Goal: Transaction & Acquisition: Purchase product/service

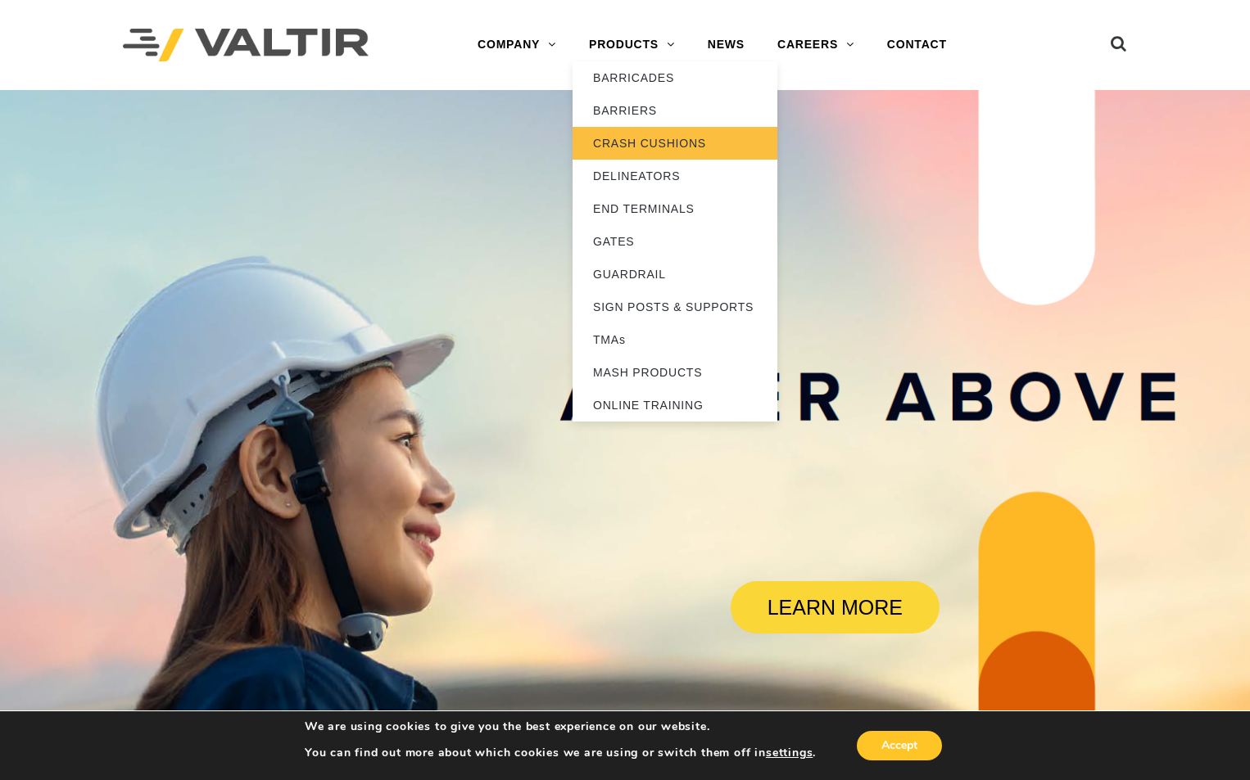
click at [662, 139] on link "CRASH CUSHIONS" at bounding box center [674, 143] width 205 height 33
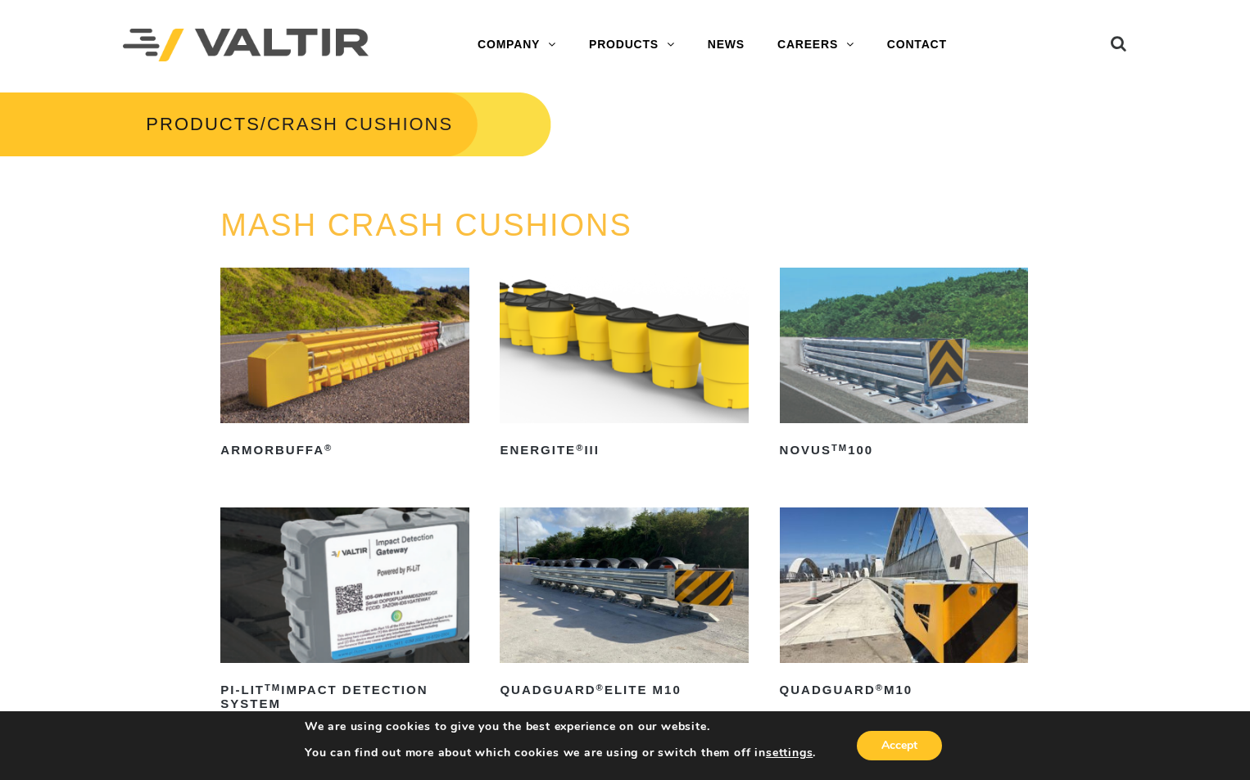
click at [649, 575] on img at bounding box center [624, 586] width 249 height 156
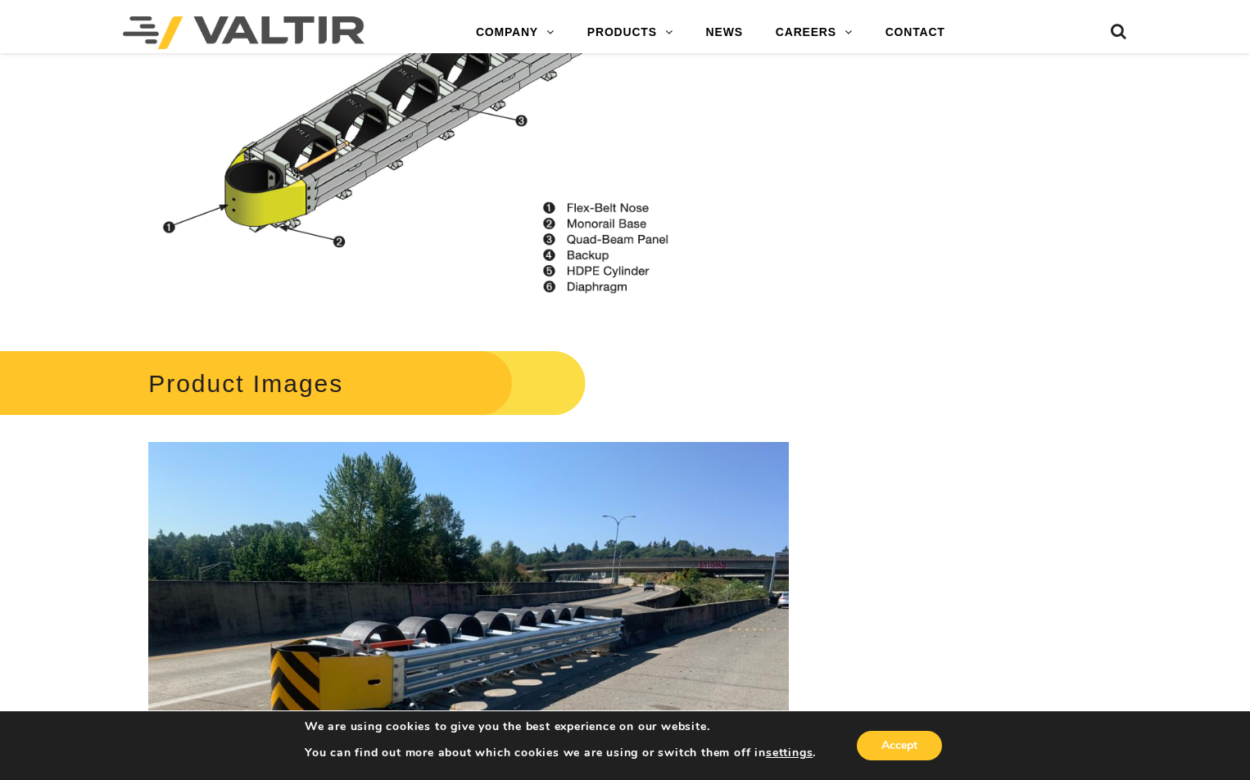
scroll to position [1365, 0]
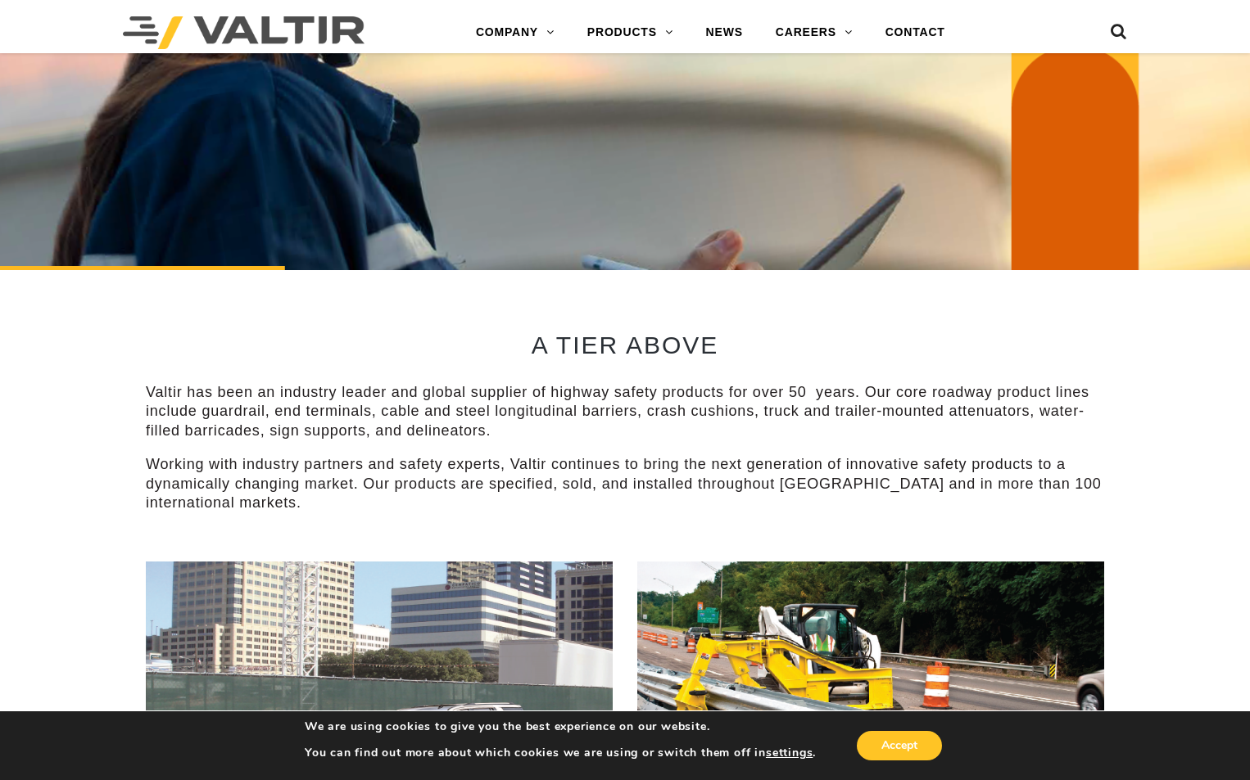
scroll to position [1201, 0]
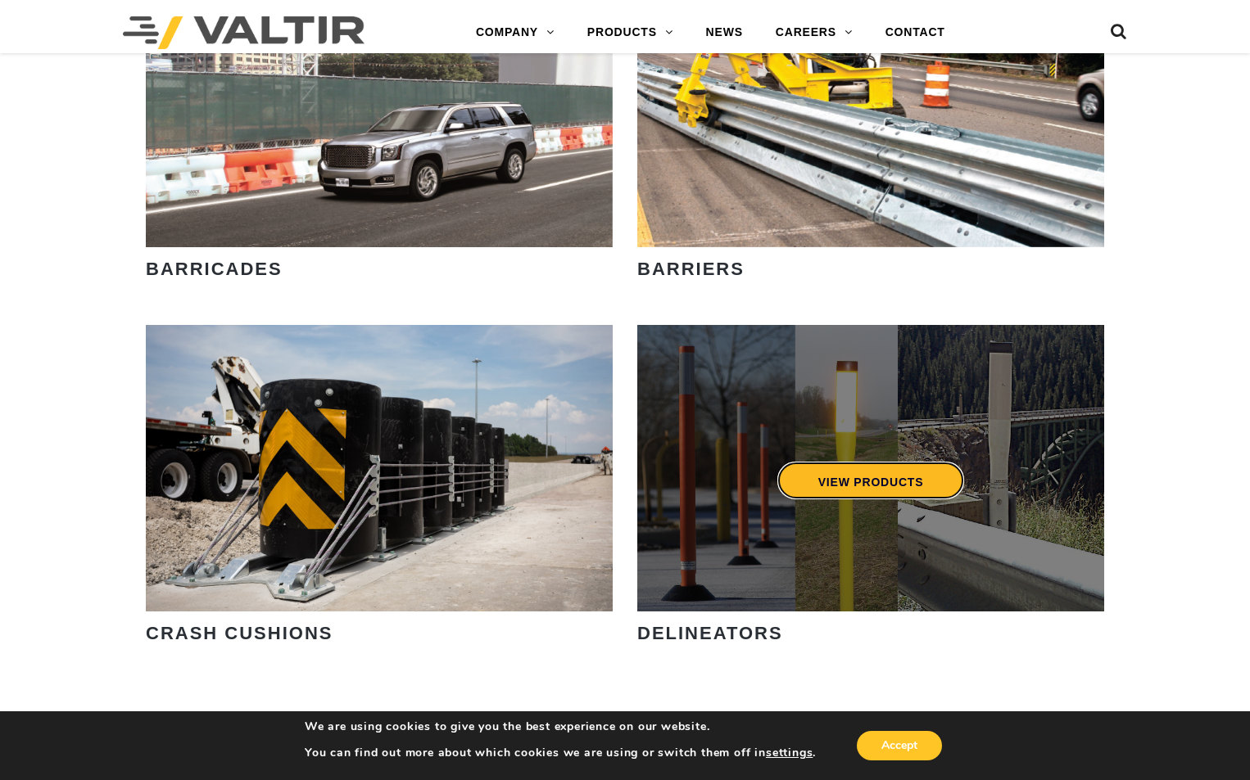
click at [908, 481] on link "VIEW PRODUCTS" at bounding box center [871, 481] width 188 height 38
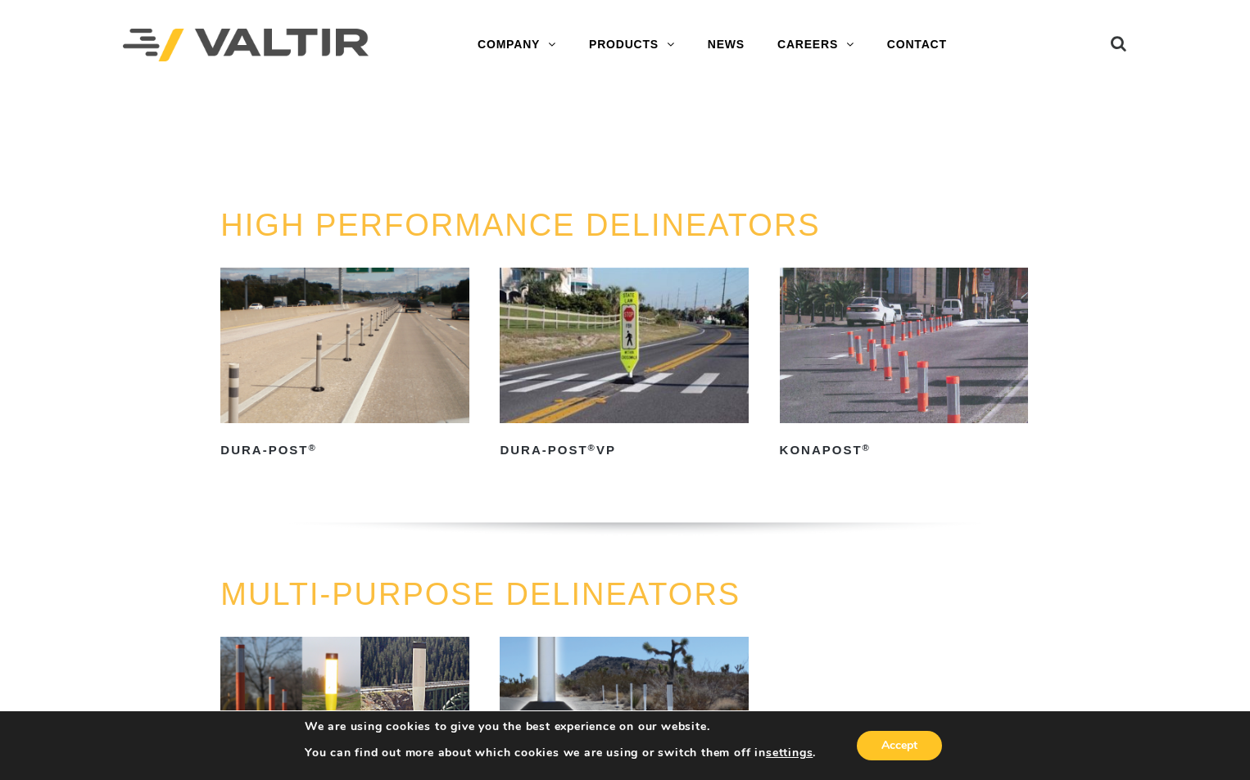
scroll to position [600, 0]
